Goal: Navigation & Orientation: Find specific page/section

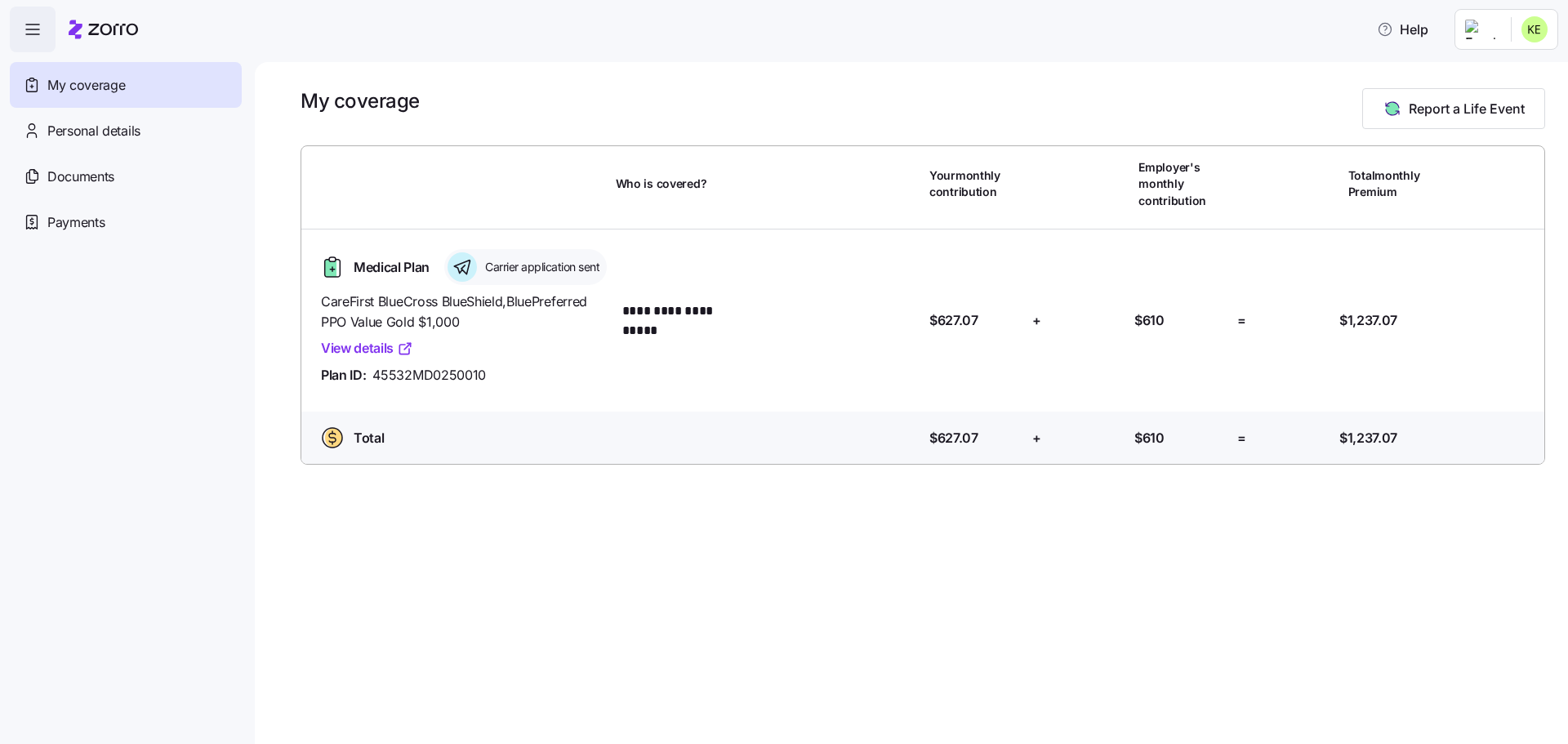
click at [392, 358] on link "View details" at bounding box center [368, 349] width 93 height 21
click at [83, 184] on span "Documents" at bounding box center [81, 177] width 67 height 21
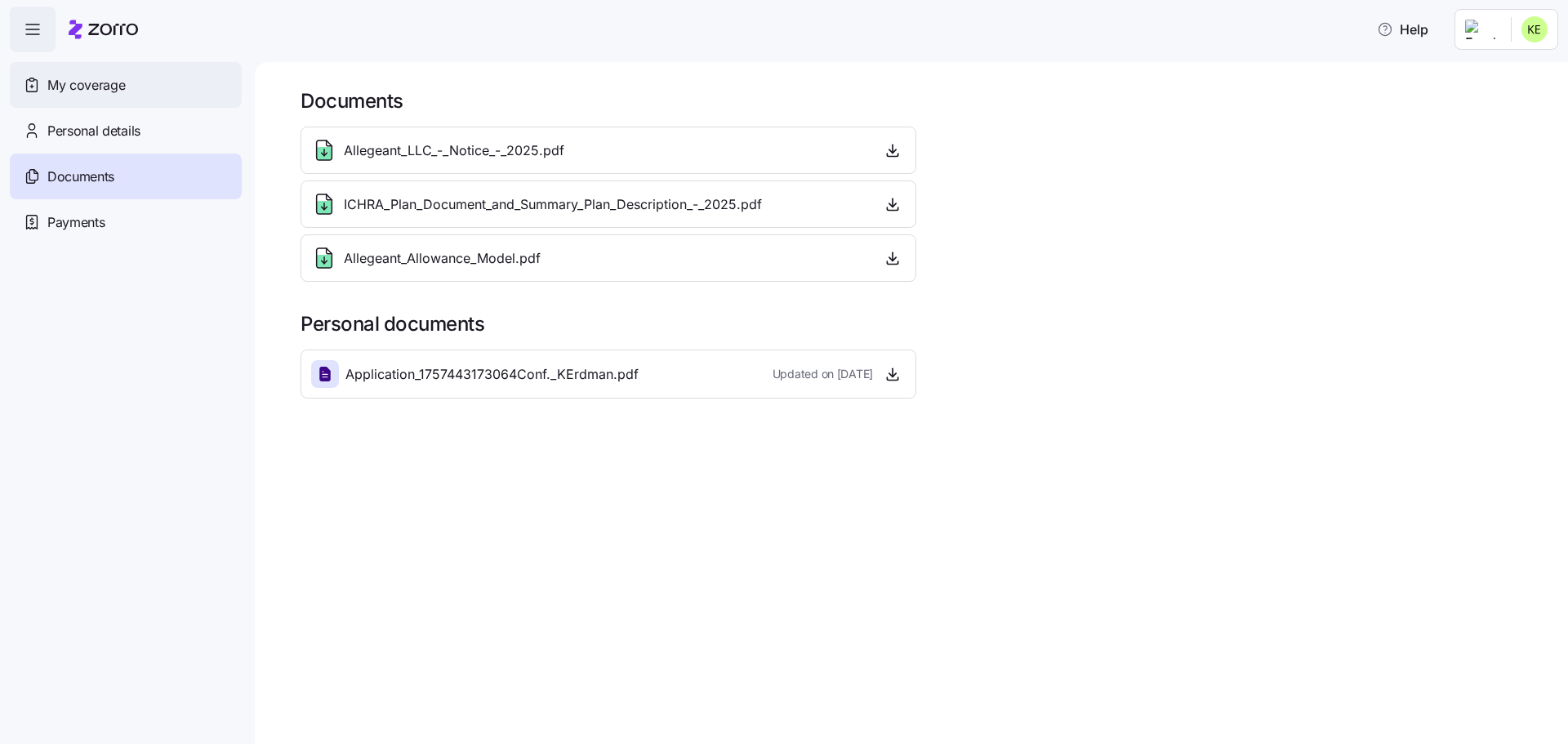
click at [79, 90] on span "My coverage" at bounding box center [86, 86] width 78 height 21
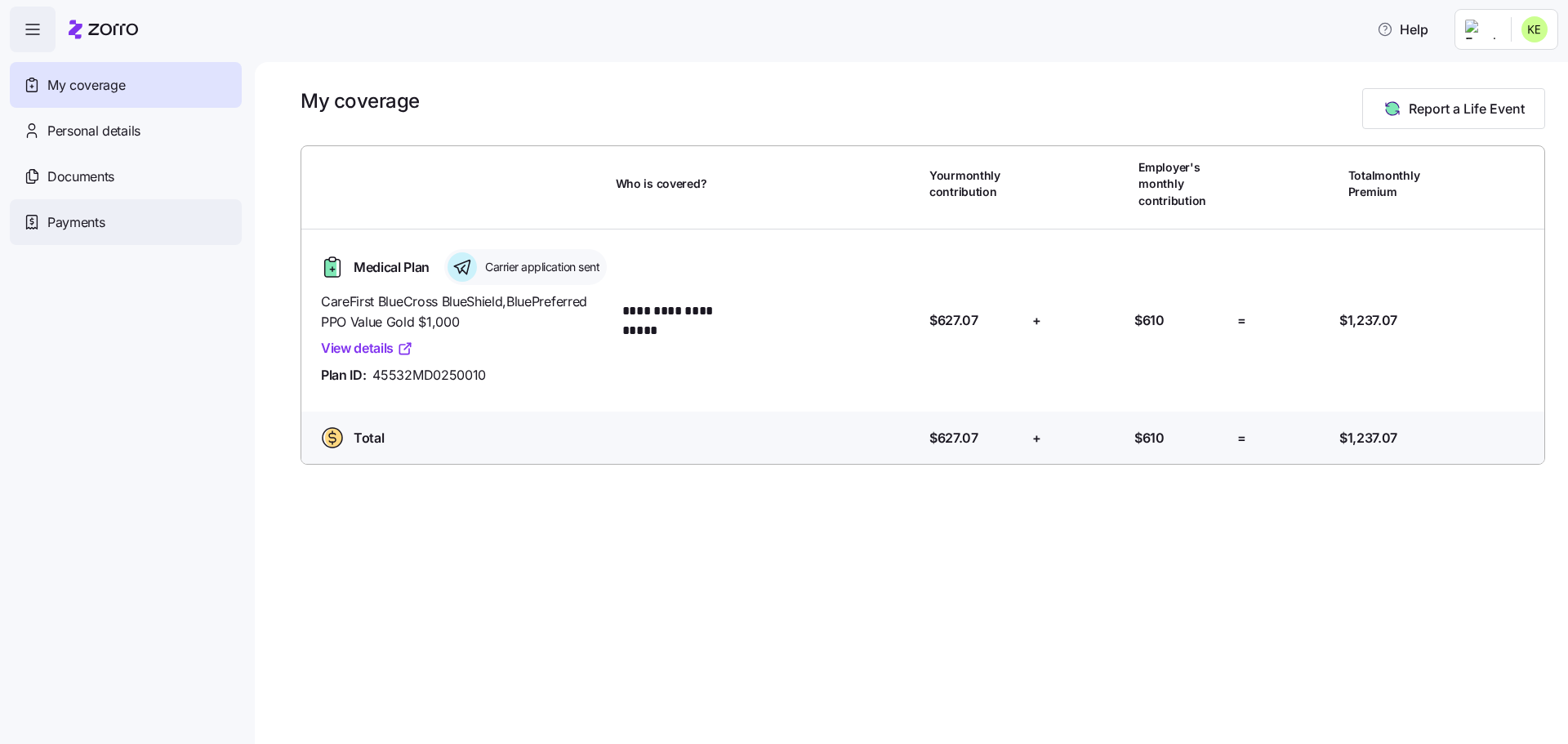
click at [95, 225] on span "Payments" at bounding box center [75, 223] width 57 height 21
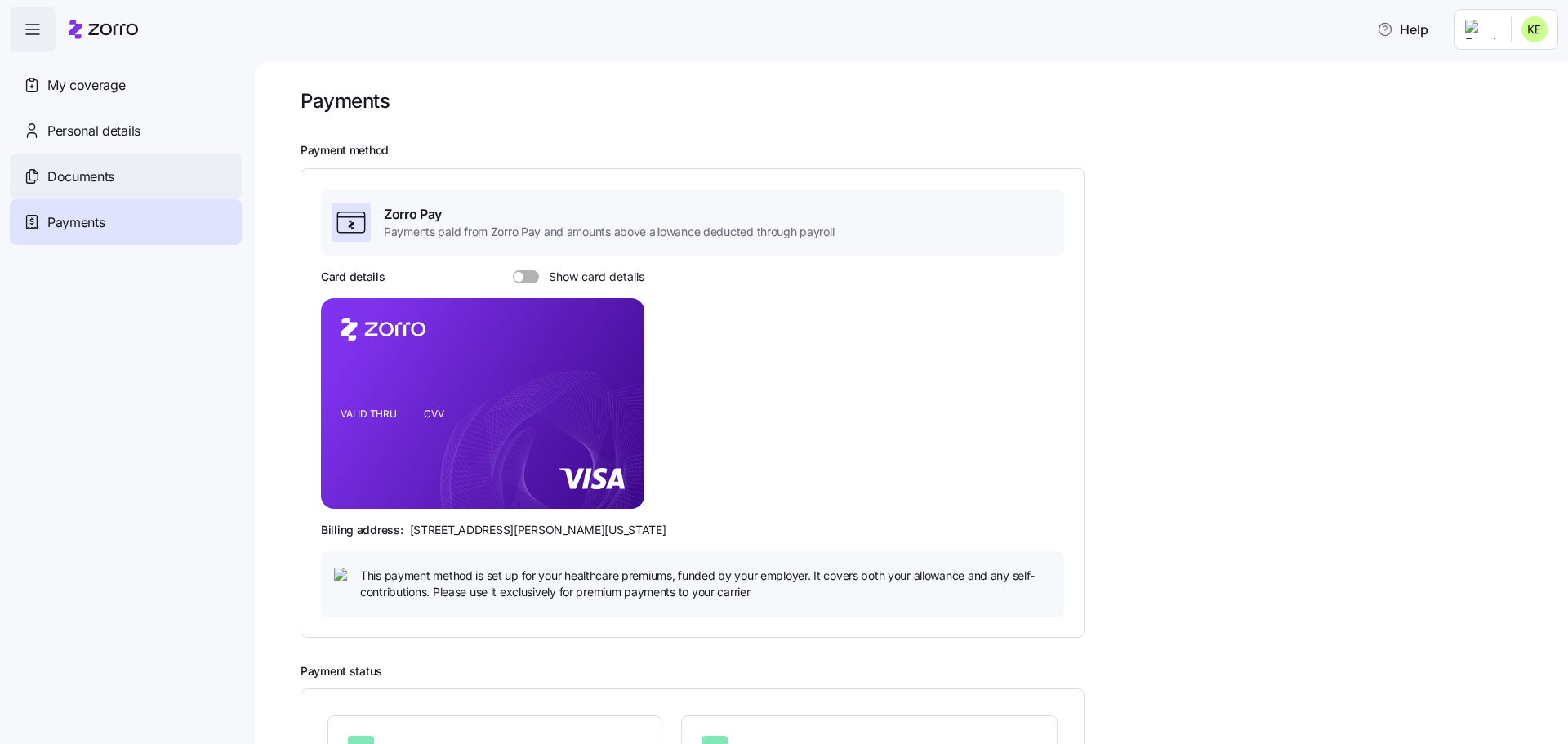
click at [83, 177] on span "Documents" at bounding box center [81, 177] width 67 height 21
